Goal: Information Seeking & Learning: Check status

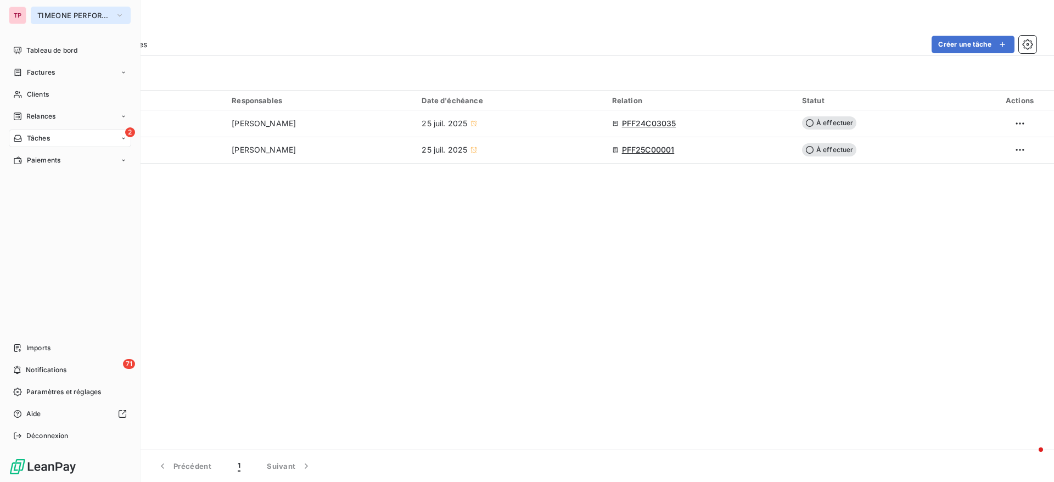
click at [85, 7] on button "TIMEONE PERFORMANCE" at bounding box center [81, 16] width 100 height 18
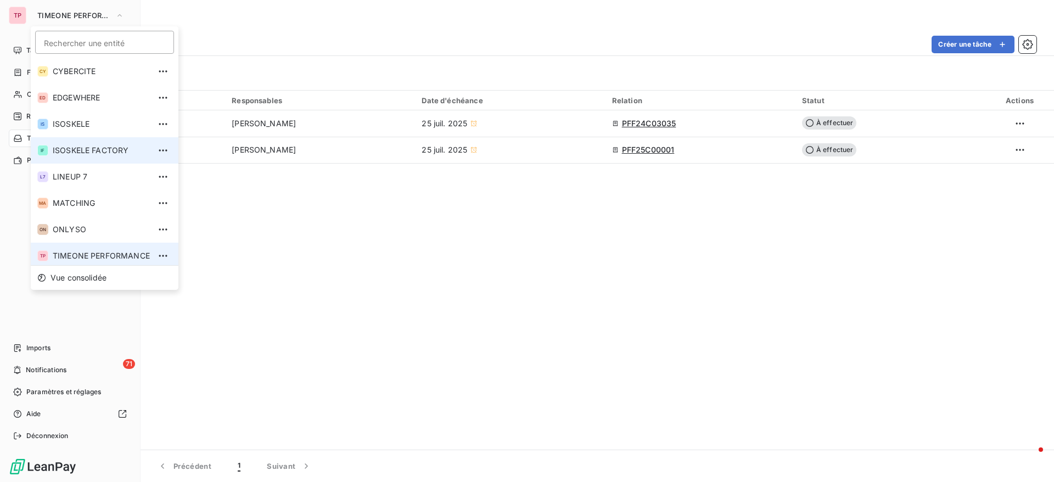
scroll to position [4, 0]
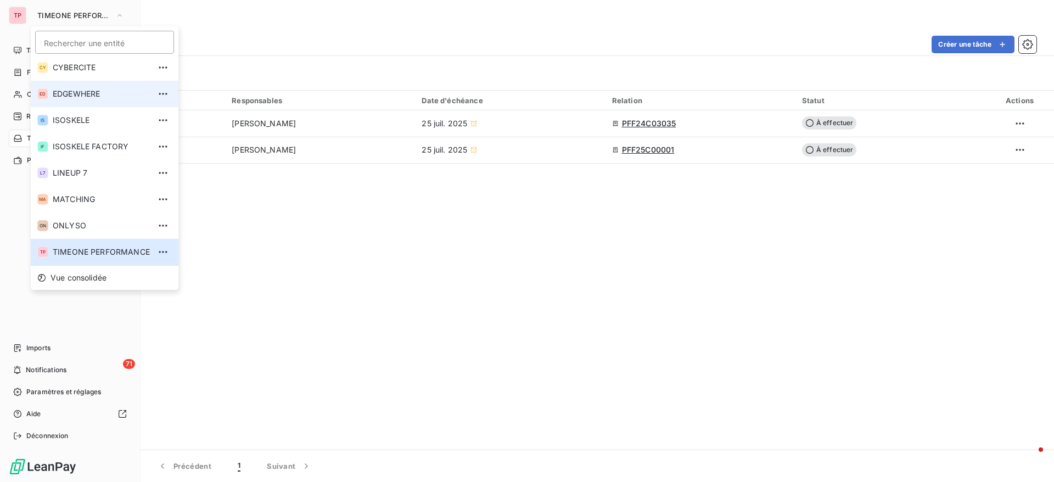
click at [82, 92] on span "EDGEWHERE" at bounding box center [101, 93] width 97 height 11
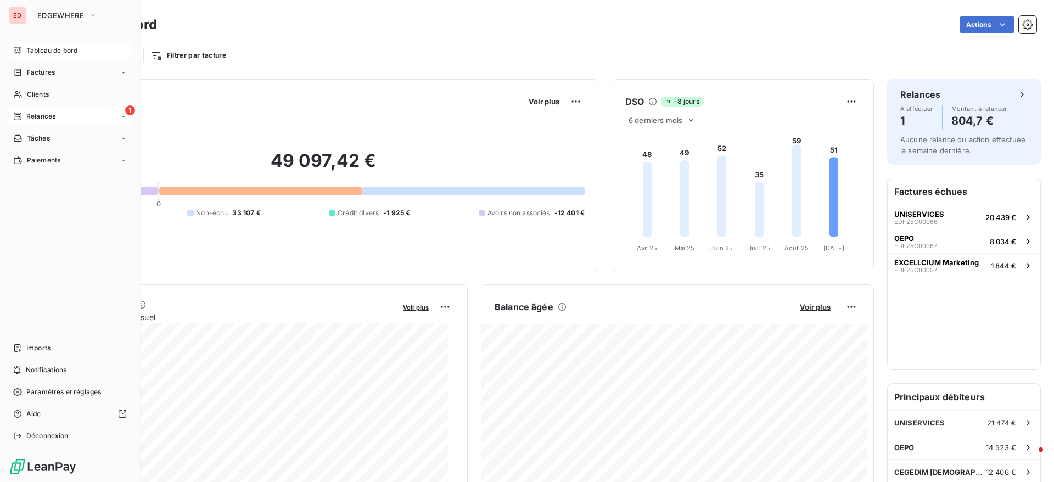
click at [52, 112] on span "Relances" at bounding box center [40, 116] width 29 height 10
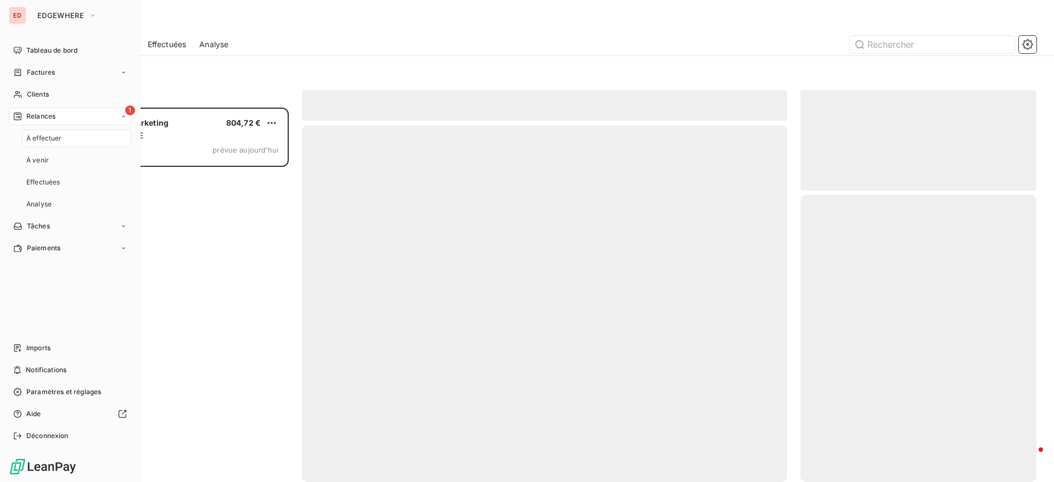
scroll to position [362, 223]
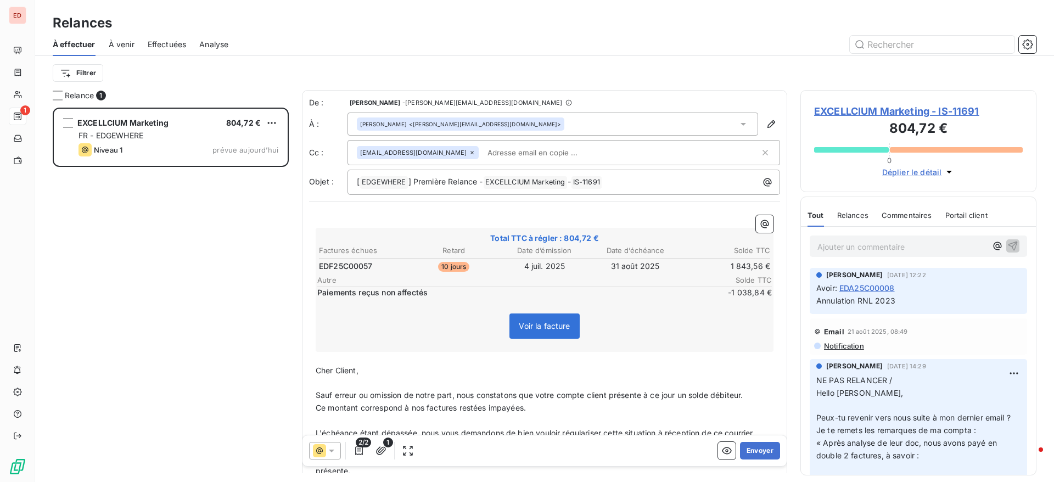
click at [221, 283] on div "EXCELLCIUM Marketing 804,72 € FR - EDGEWHERE Niveau 1 prévue [DATE]" at bounding box center [171, 295] width 236 height 374
click at [684, 274] on div "Factures échues Retard Date d’émission Date d’échéance Solde TTC EDF25C00057 10…" at bounding box center [544, 271] width 454 height 54
click at [126, 44] on span "À venir" at bounding box center [122, 44] width 26 height 11
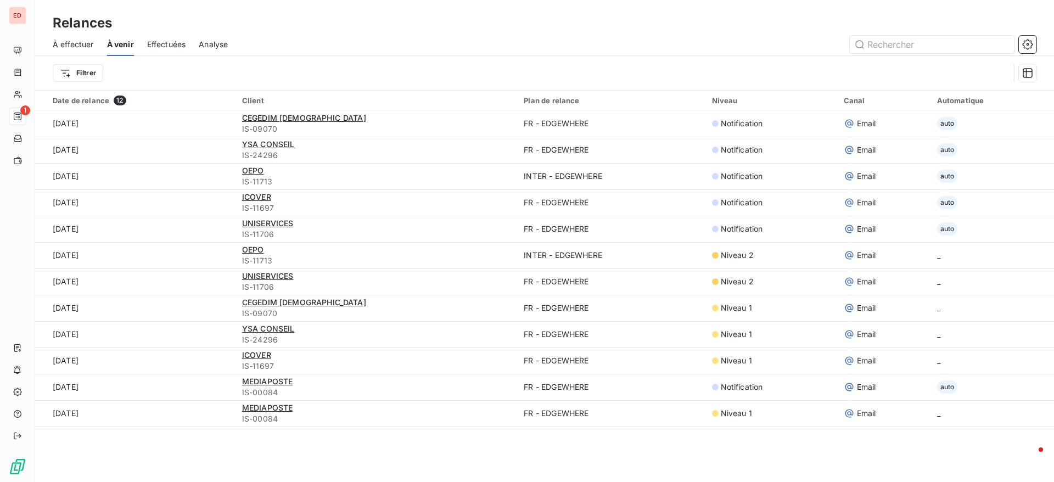
click at [179, 38] on div "Effectuées" at bounding box center [166, 44] width 39 height 23
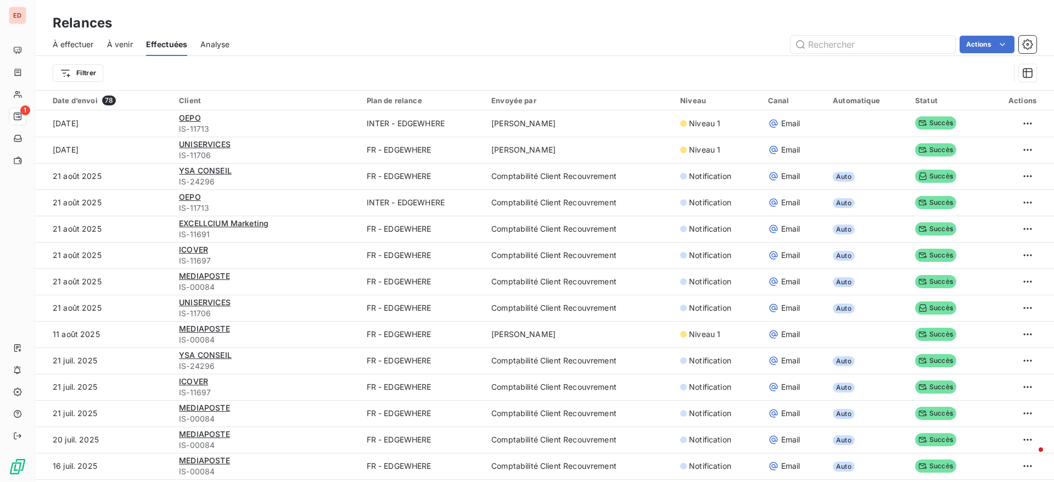
click at [76, 42] on span "À effectuer" at bounding box center [73, 44] width 41 height 11
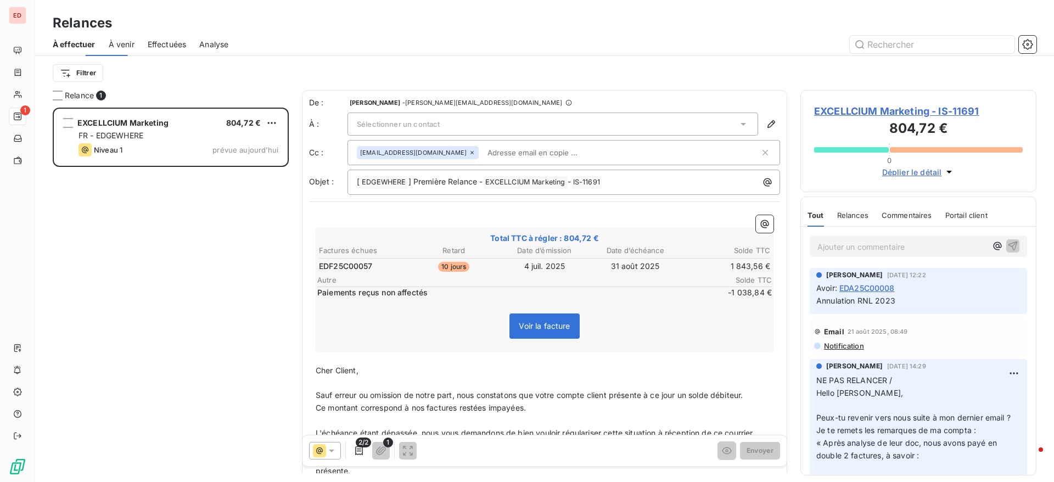
scroll to position [362, 223]
drag, startPoint x: 711, startPoint y: 291, endPoint x: 749, endPoint y: 292, distance: 38.4
click at [749, 292] on span "-1 038,84 €" at bounding box center [739, 292] width 66 height 11
click at [707, 300] on div "Total TTC à régler : 804,72 € Factures échues Retard Date d’émission Date d’éch…" at bounding box center [545, 290] width 458 height 124
drag, startPoint x: 718, startPoint y: 293, endPoint x: 751, endPoint y: 295, distance: 32.4
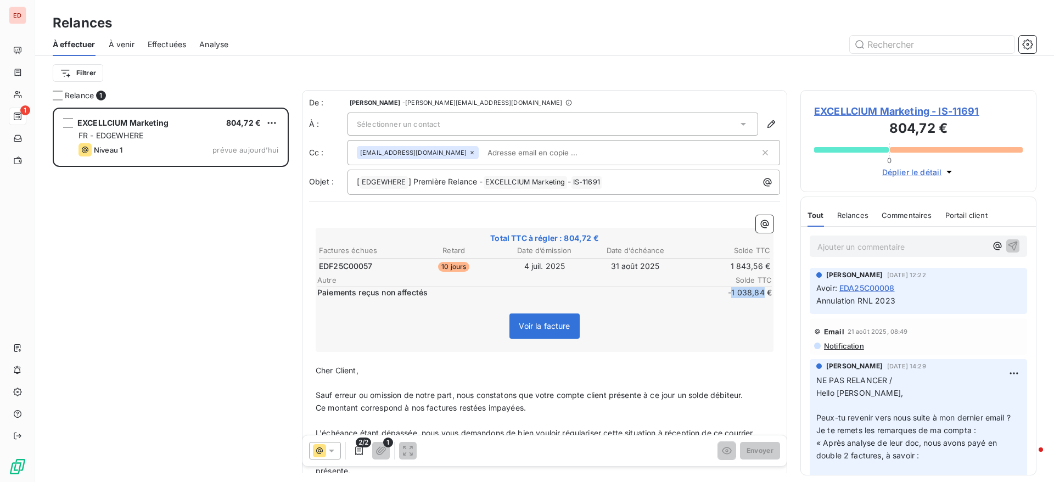
click at [751, 295] on span "-1 038,84 €" at bounding box center [739, 292] width 66 height 11
click at [403, 127] on span "Sélectionner un contact" at bounding box center [398, 124] width 83 height 9
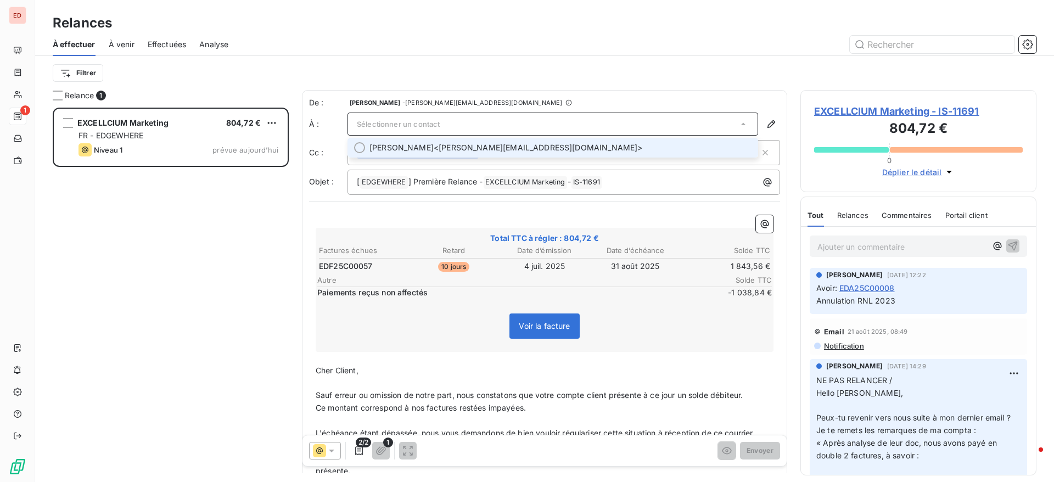
click at [403, 127] on span "Sélectionner un contact" at bounding box center [398, 124] width 83 height 9
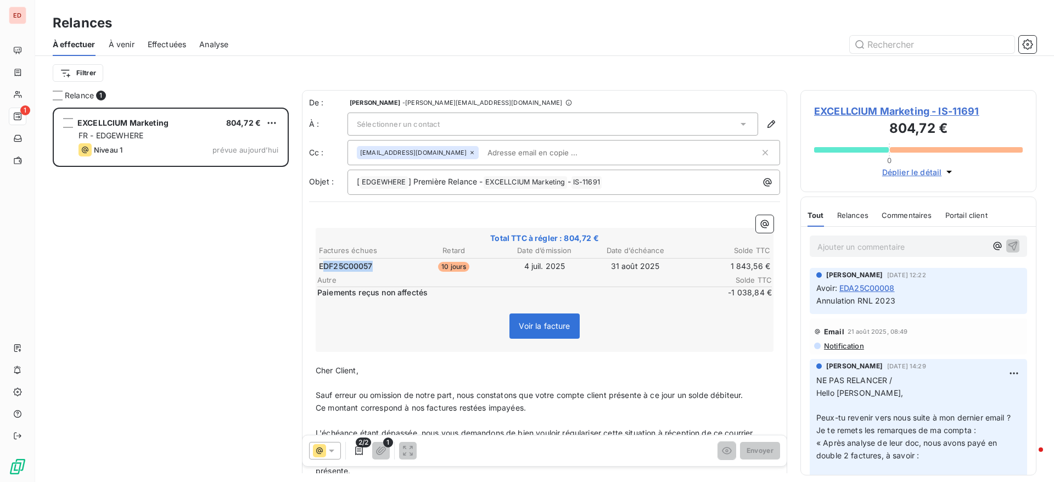
drag, startPoint x: 382, startPoint y: 265, endPoint x: 324, endPoint y: 268, distance: 58.3
click at [324, 268] on td "EDF25C00057" at bounding box center [362, 266] width 89 height 12
drag, startPoint x: 320, startPoint y: 267, endPoint x: 377, endPoint y: 266, distance: 57.1
click at [377, 266] on td "EDF25C00057" at bounding box center [362, 266] width 89 height 12
drag, startPoint x: 712, startPoint y: 291, endPoint x: 750, endPoint y: 294, distance: 38.5
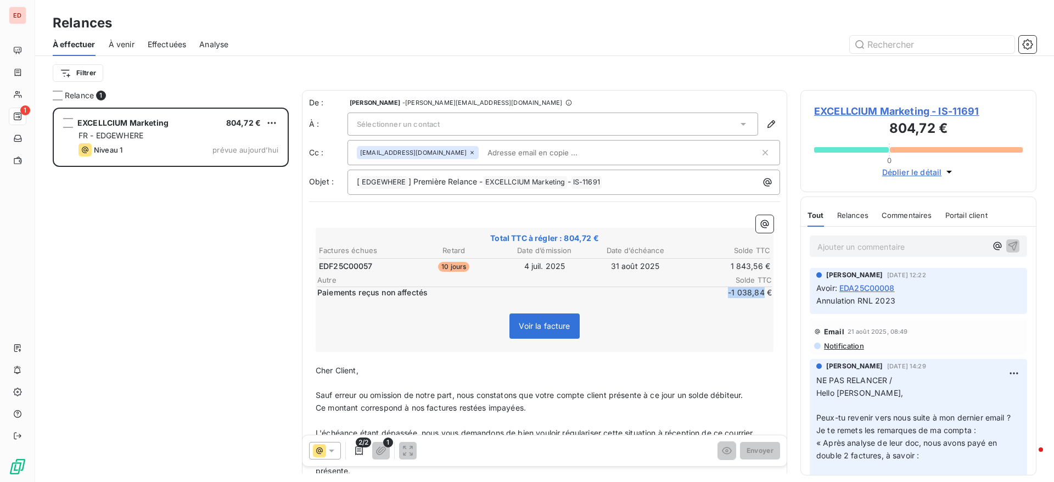
click at [750, 294] on span "-1 038,84 €" at bounding box center [739, 292] width 66 height 11
drag, startPoint x: 380, startPoint y: 268, endPoint x: 316, endPoint y: 266, distance: 64.2
click at [316, 266] on div "Total TTC à régler : 804,72 € Factures échues Retard Date d’émission Date d’éch…" at bounding box center [545, 290] width 458 height 124
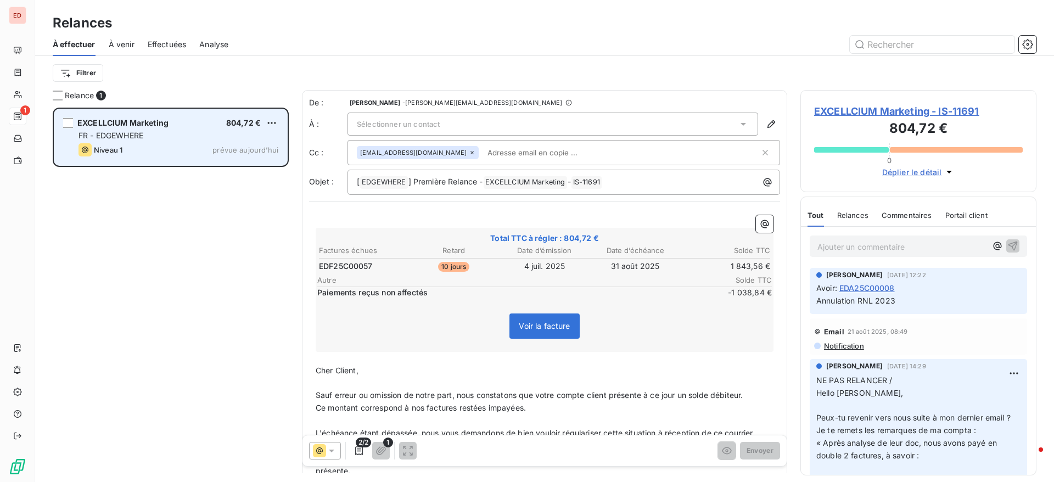
click at [123, 137] on span "FR - EDGEWHERE" at bounding box center [110, 135] width 65 height 9
click at [109, 128] on div "EXCELLCIUM Marketing 804,72 € FR - EDGEWHERE Niveau 1 prévue [DATE]" at bounding box center [170, 137] width 233 height 56
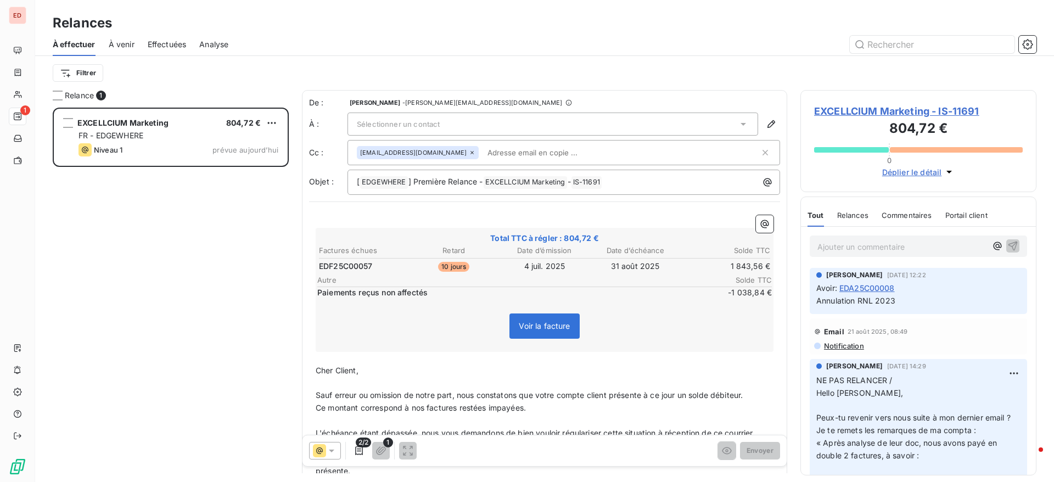
click at [918, 115] on span "EXCELLCIUM Marketing - IS-11691" at bounding box center [918, 111] width 209 height 15
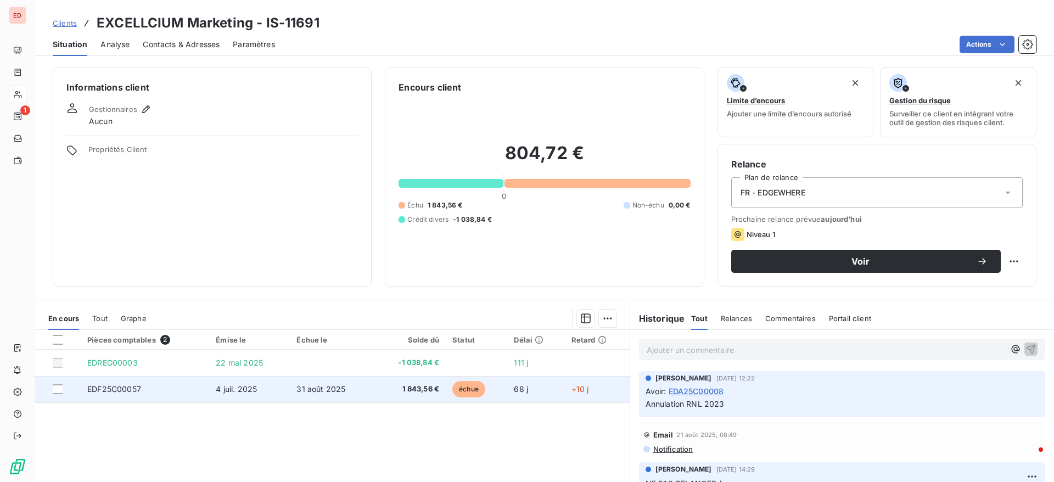
click at [116, 391] on span "EDF25C00057" at bounding box center [114, 388] width 54 height 9
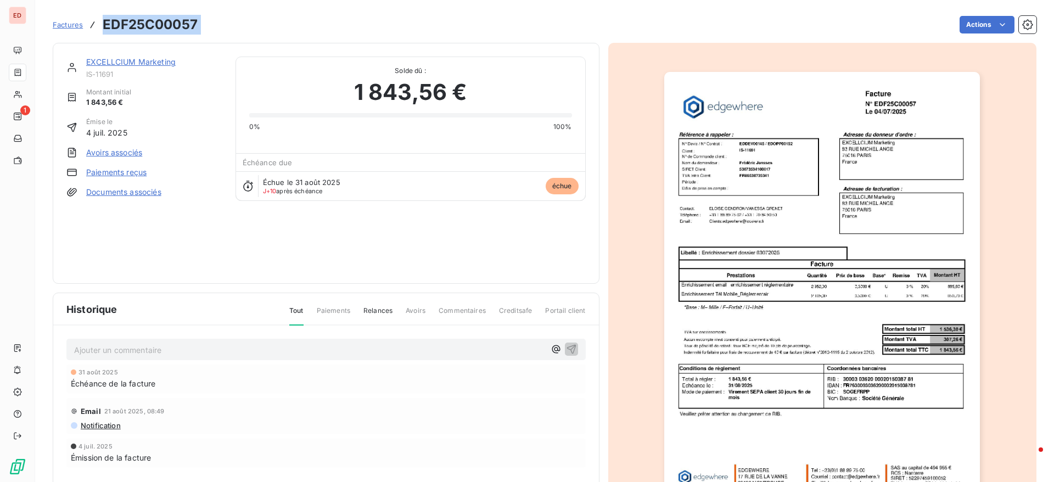
drag, startPoint x: 205, startPoint y: 22, endPoint x: 98, endPoint y: 19, distance: 107.1
click at [98, 19] on div "Factures EDF25C00057 Actions" at bounding box center [544, 24] width 983 height 23
copy section "EDF25C00057 Actions"
click at [134, 60] on link "EXCELLCIUM Marketing" at bounding box center [130, 61] width 89 height 9
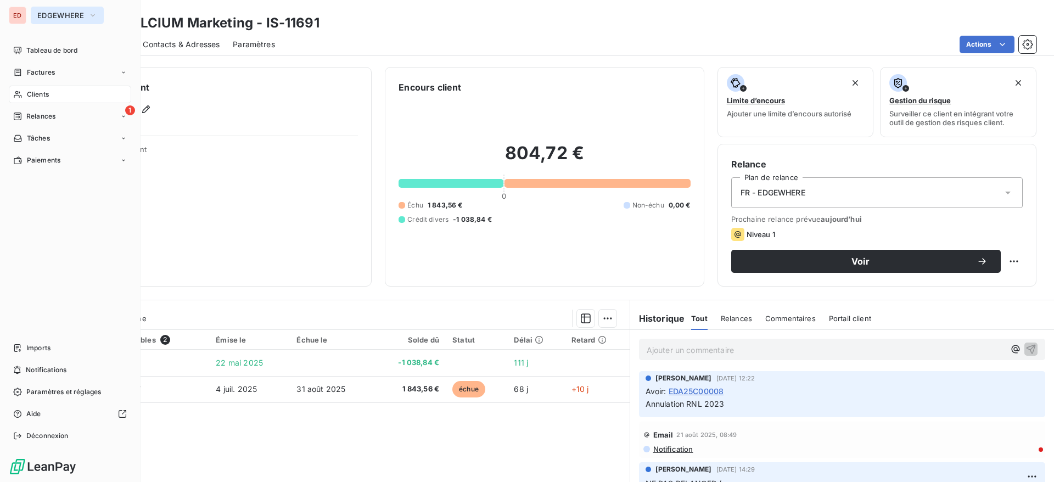
click at [49, 13] on span "EDGEWHERE" at bounding box center [60, 15] width 47 height 9
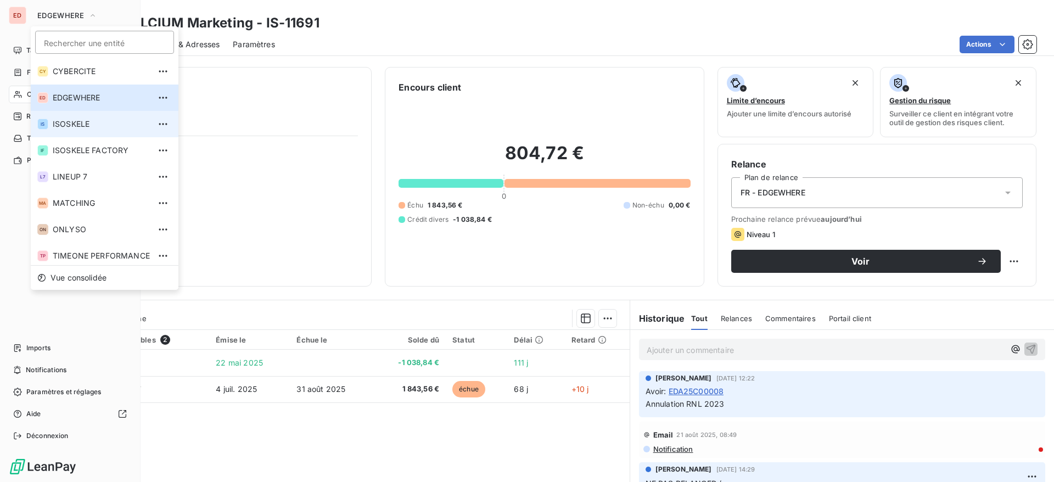
click at [76, 134] on li "IS ISOSKELE" at bounding box center [105, 124] width 148 height 26
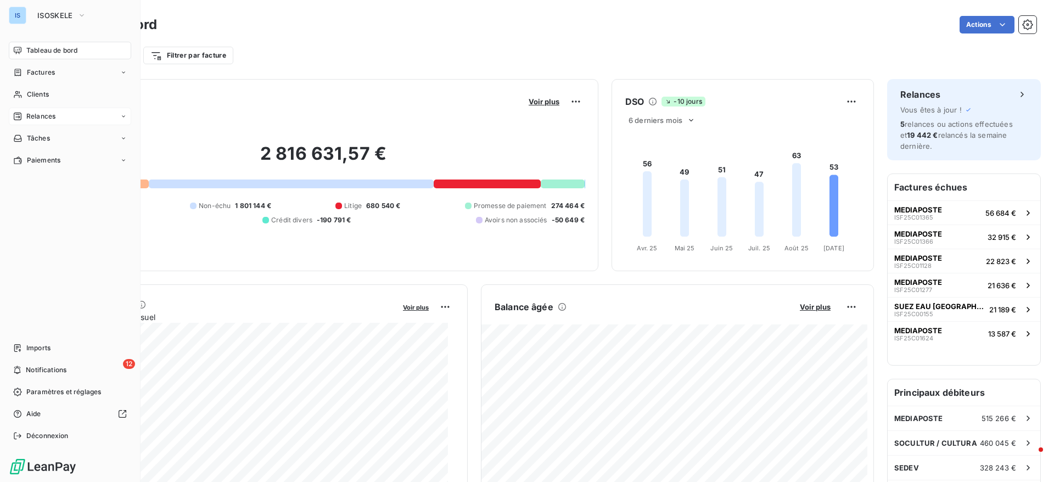
click at [41, 118] on span "Relances" at bounding box center [40, 116] width 29 height 10
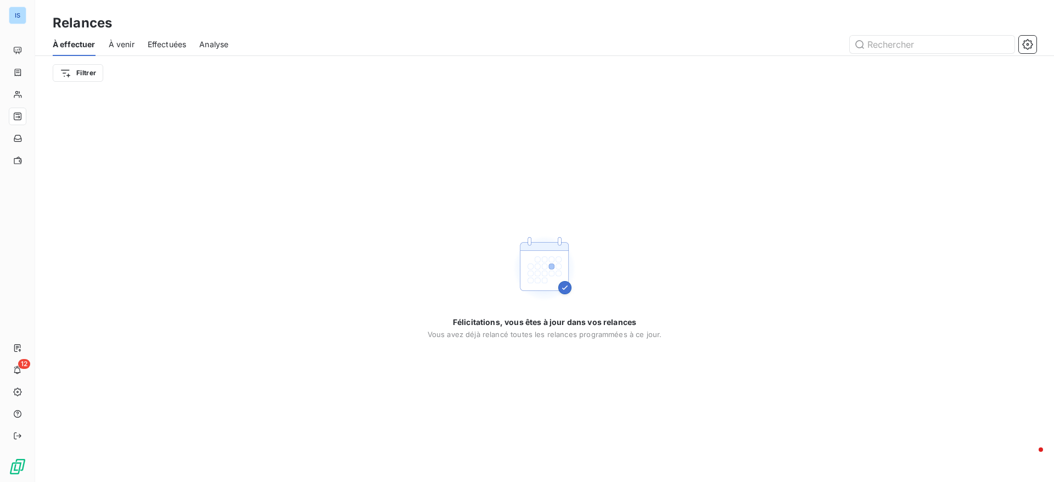
click at [167, 50] on div "Effectuées" at bounding box center [167, 44] width 39 height 23
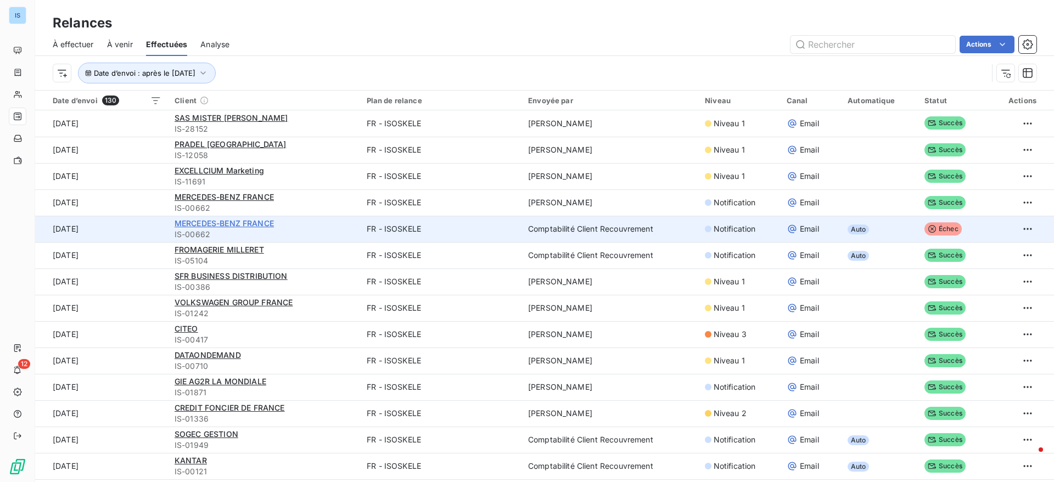
click at [210, 220] on span "MERCEDES-BENZ FRANCE" at bounding box center [224, 222] width 99 height 9
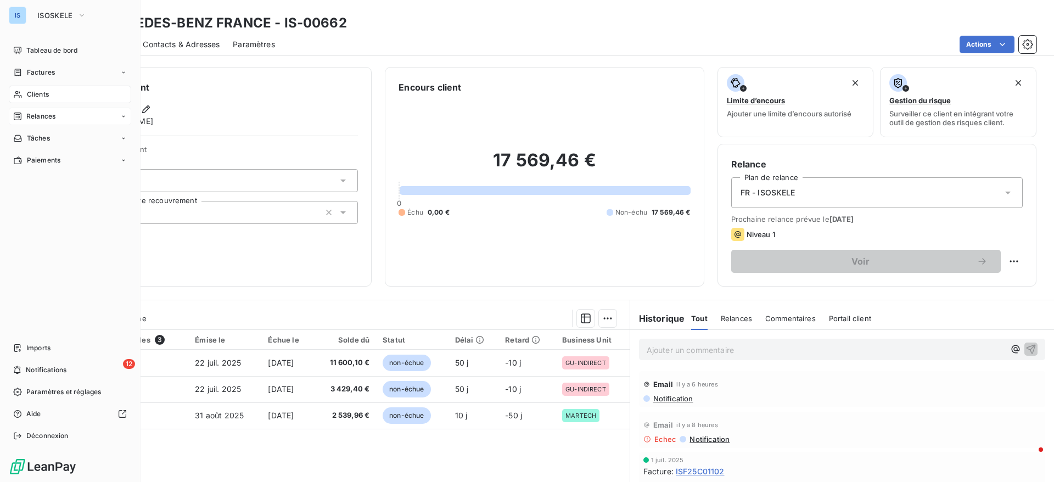
click at [45, 115] on span "Relances" at bounding box center [40, 116] width 29 height 10
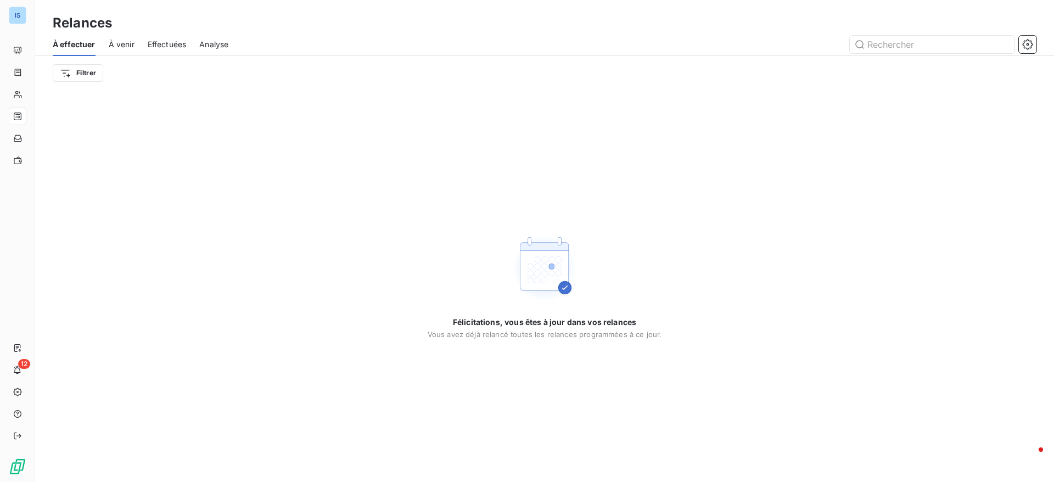
click at [178, 43] on span "Effectuées" at bounding box center [167, 44] width 39 height 11
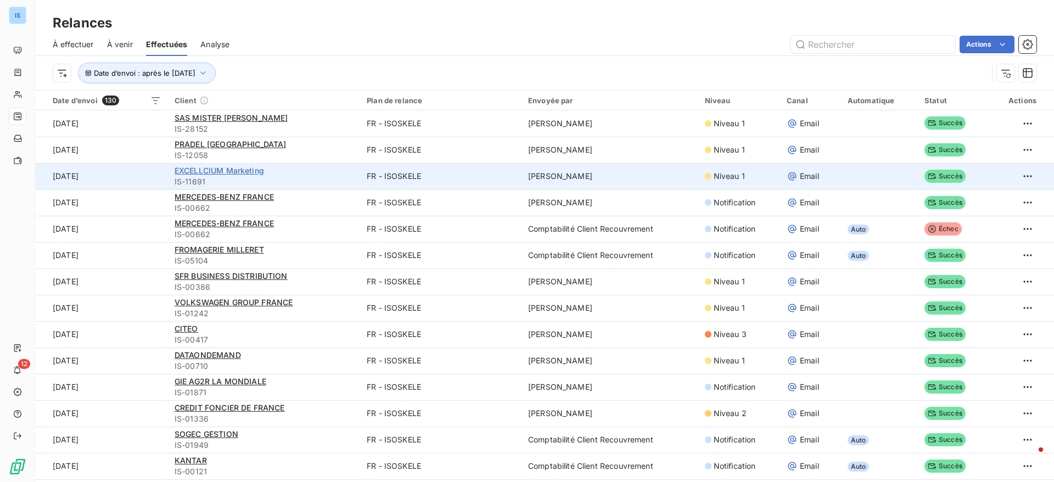
click at [204, 172] on span "EXCELLCIUM Marketing" at bounding box center [219, 170] width 89 height 9
